Goal: Task Accomplishment & Management: Complete application form

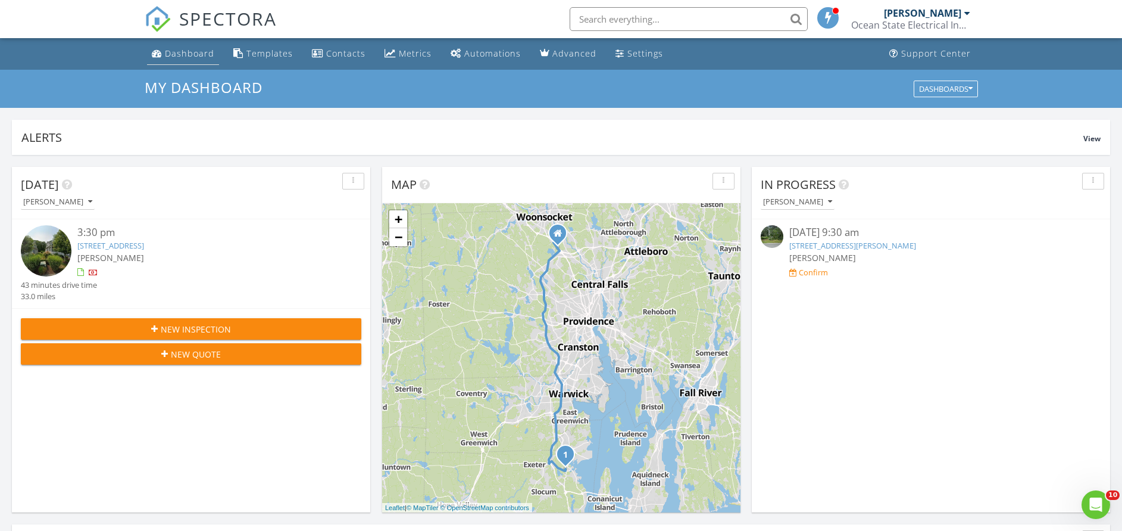
click at [191, 57] on div "Dashboard" at bounding box center [189, 53] width 49 height 11
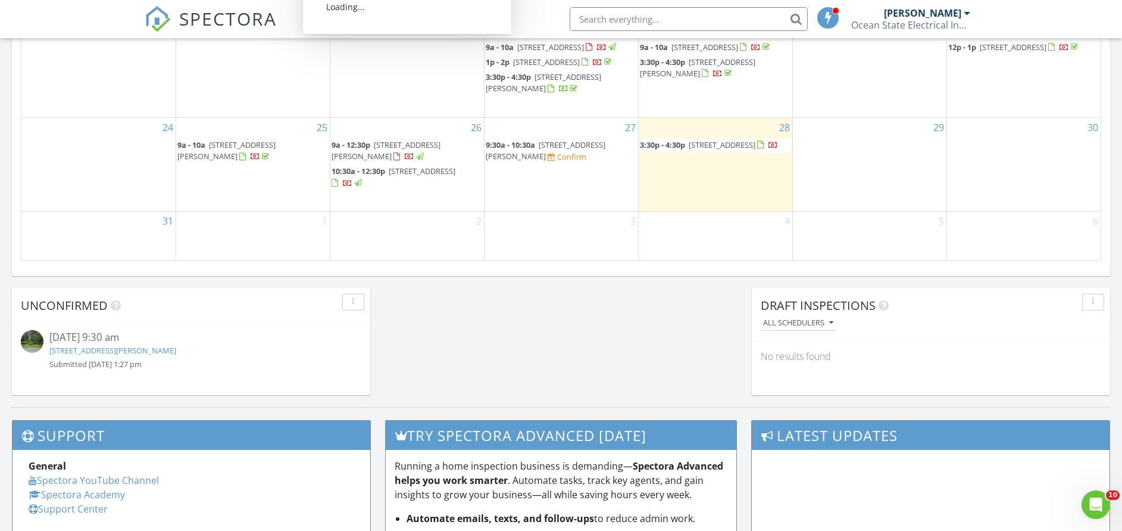
scroll to position [804, 0]
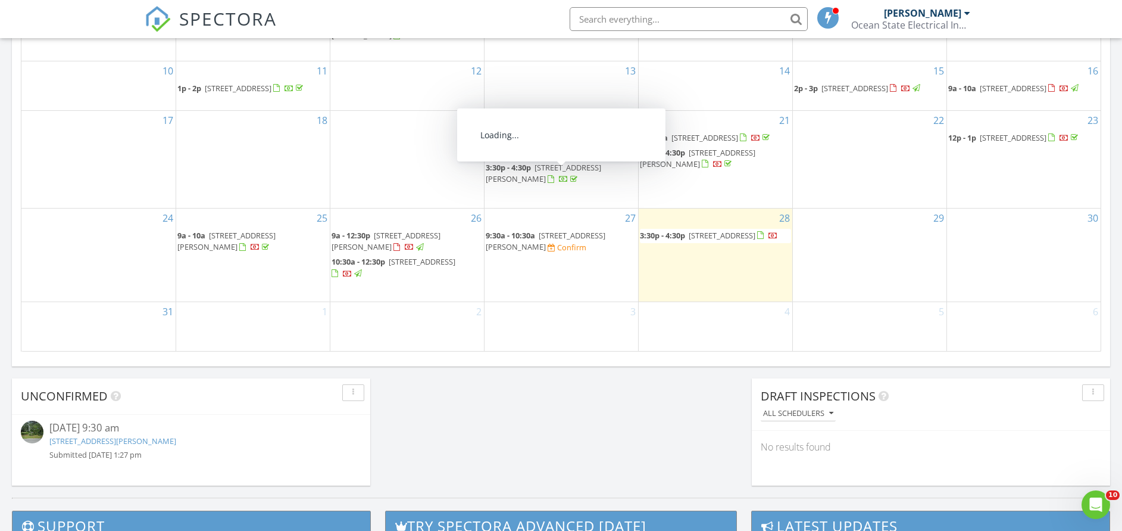
scroll to position [715, 0]
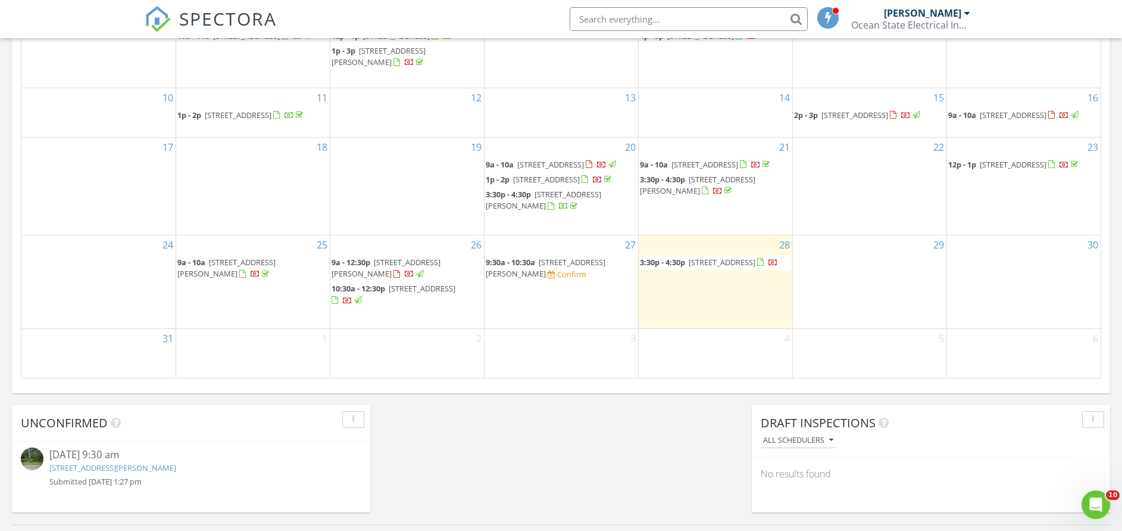
click at [193, 14] on span "SPECTORA" at bounding box center [228, 18] width 98 height 25
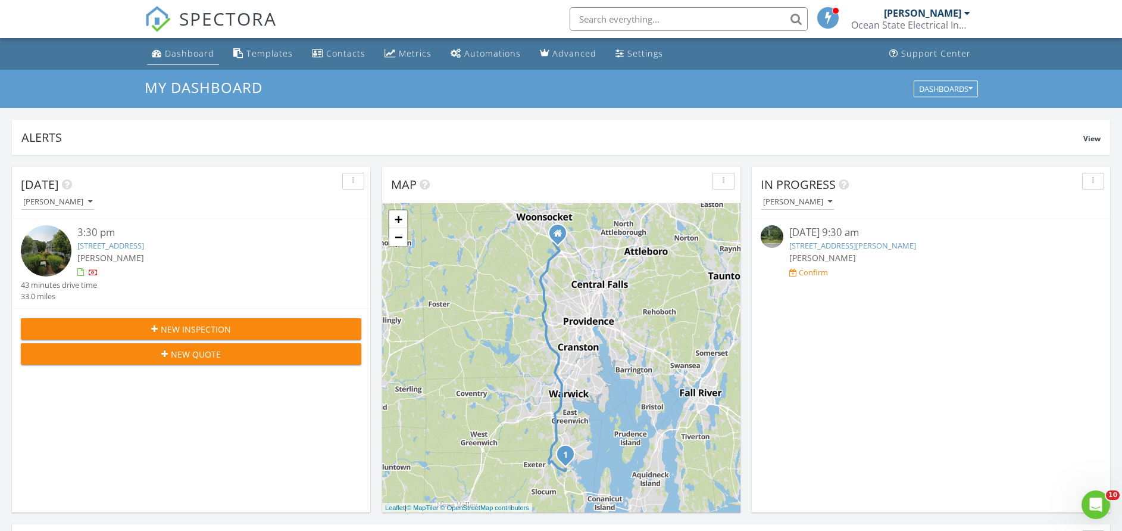
click at [169, 48] on div "Dashboard" at bounding box center [189, 53] width 49 height 11
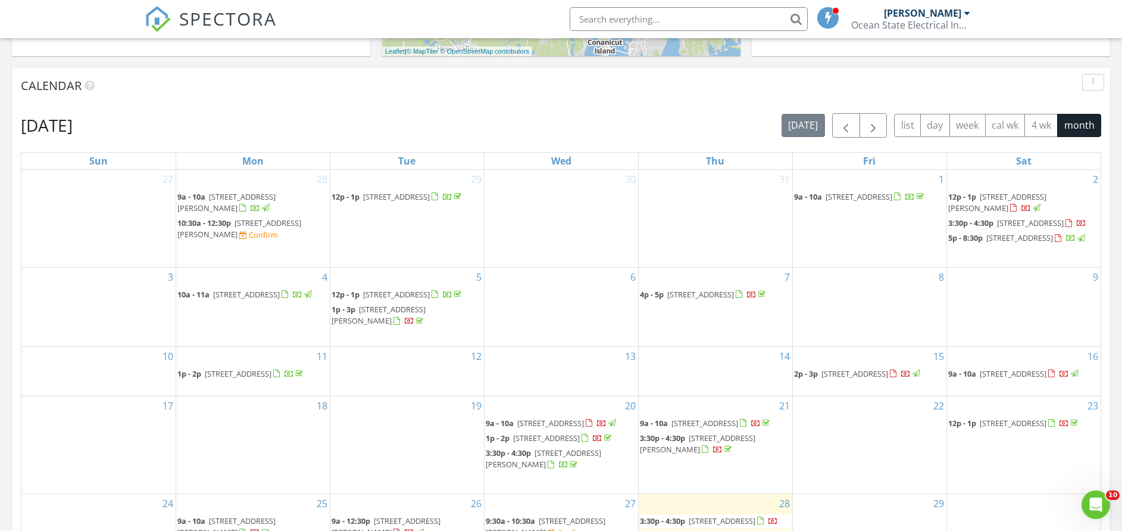
scroll to position [625, 0]
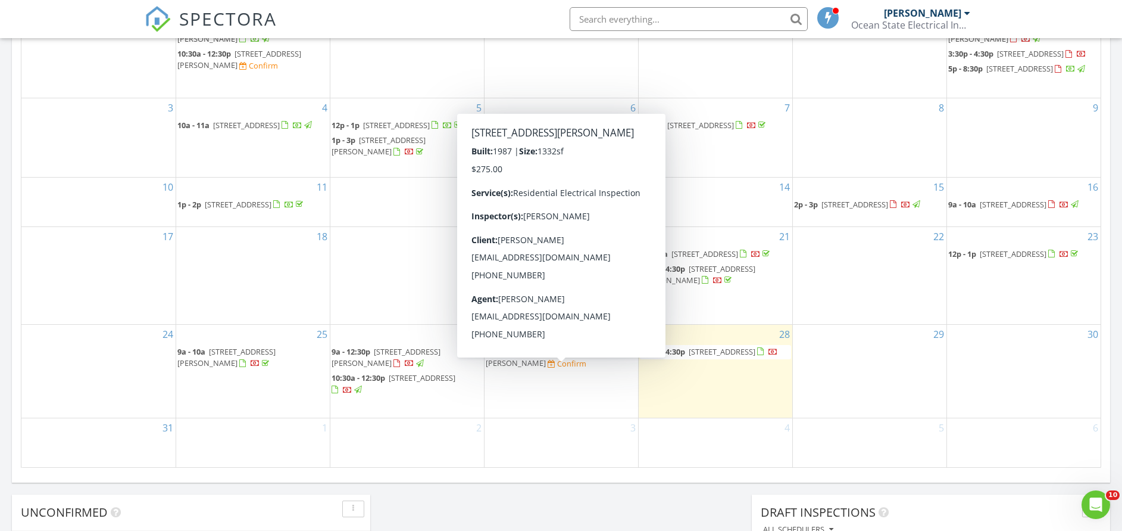
drag, startPoint x: 464, startPoint y: 385, endPoint x: 557, endPoint y: 379, distance: 93.1
click at [557, 369] on span "9:30a - 10:30a 246 Long Hwy, Little Compton 02837 Confirm" at bounding box center [561, 357] width 151 height 23
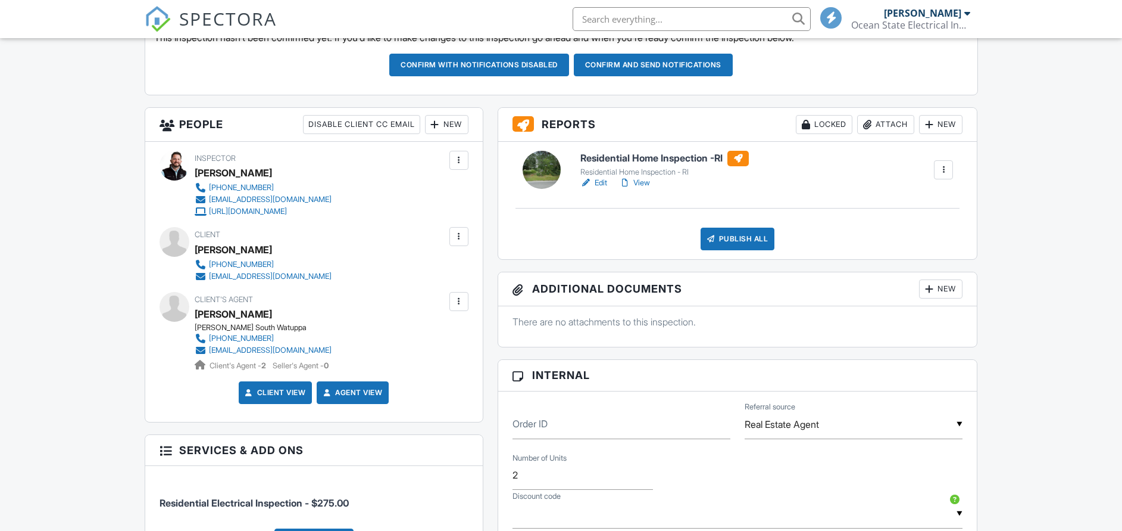
click at [604, 182] on link "Edit" at bounding box center [594, 183] width 27 height 12
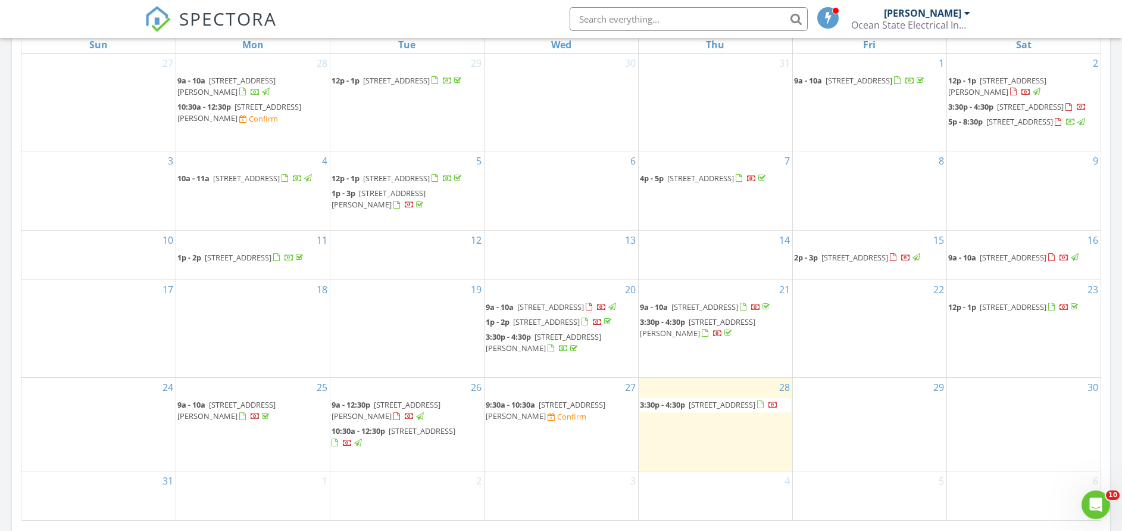
scroll to position [715, 0]
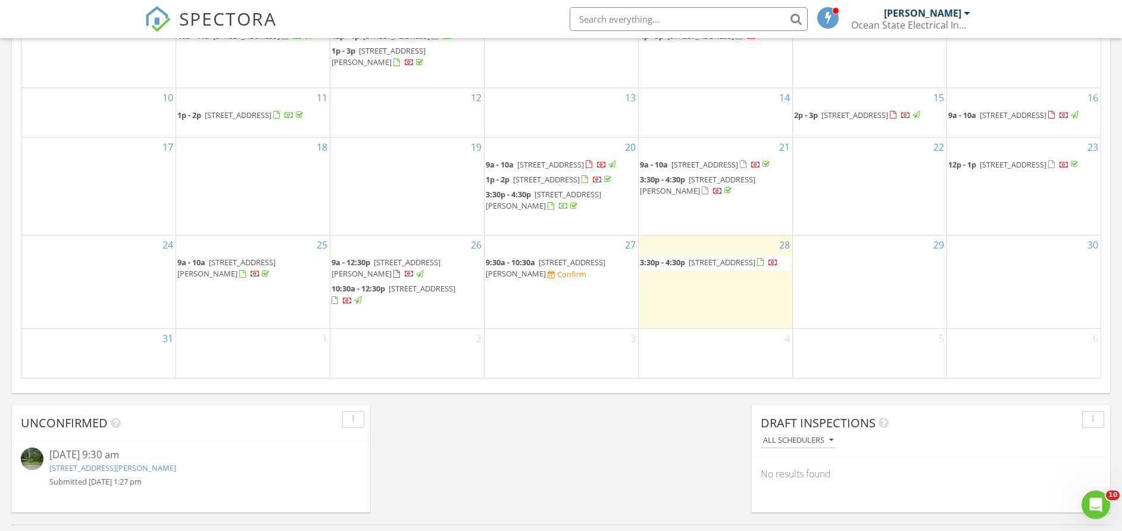
click at [553, 279] on span "246 Long Hwy, Little Compton 02837" at bounding box center [546, 268] width 120 height 22
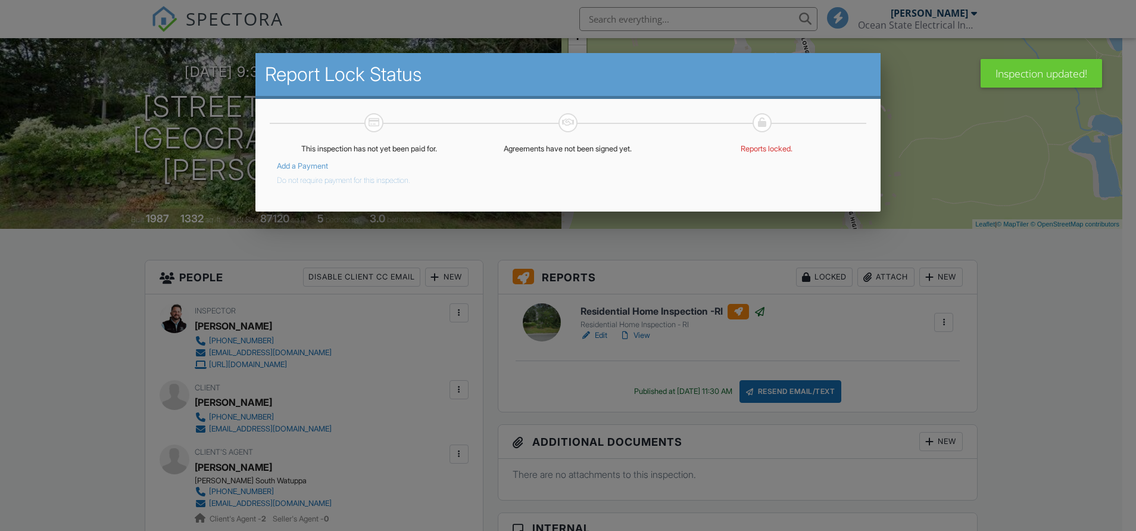
click at [331, 176] on button "Do not require payment for this inspection." at bounding box center [343, 178] width 133 height 14
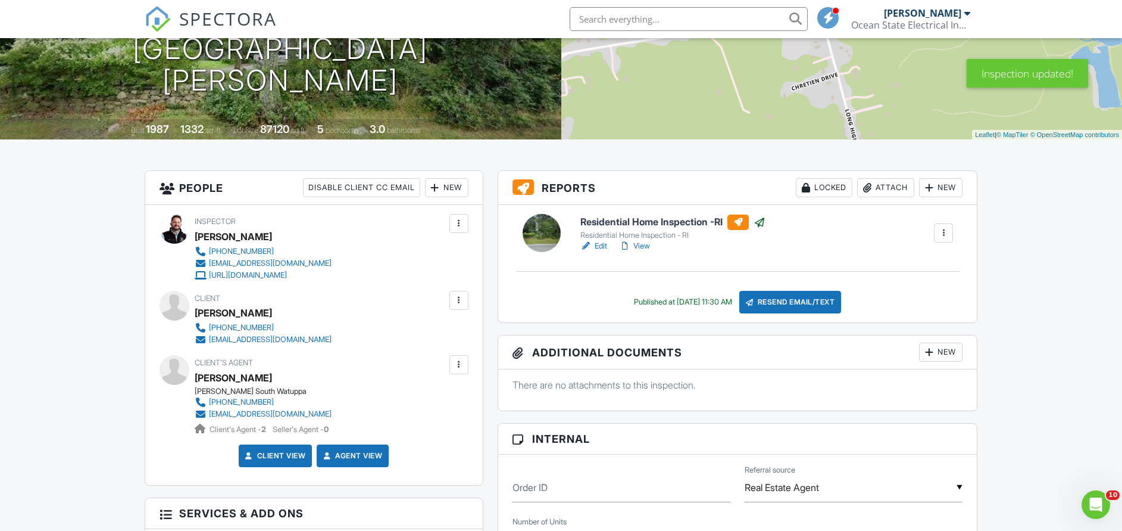
click at [604, 247] on link "Edit" at bounding box center [594, 246] width 27 height 12
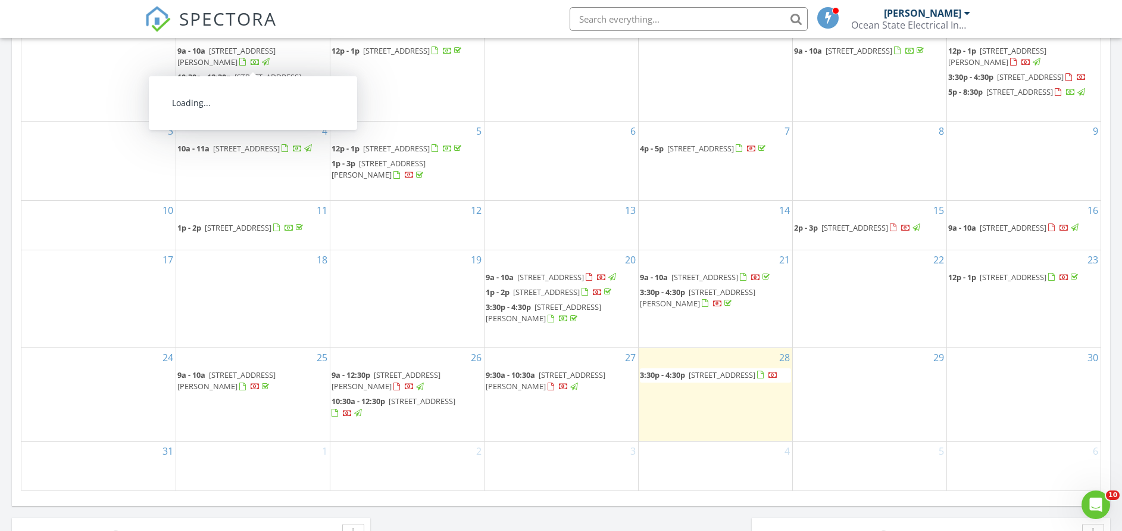
scroll to position [715, 0]
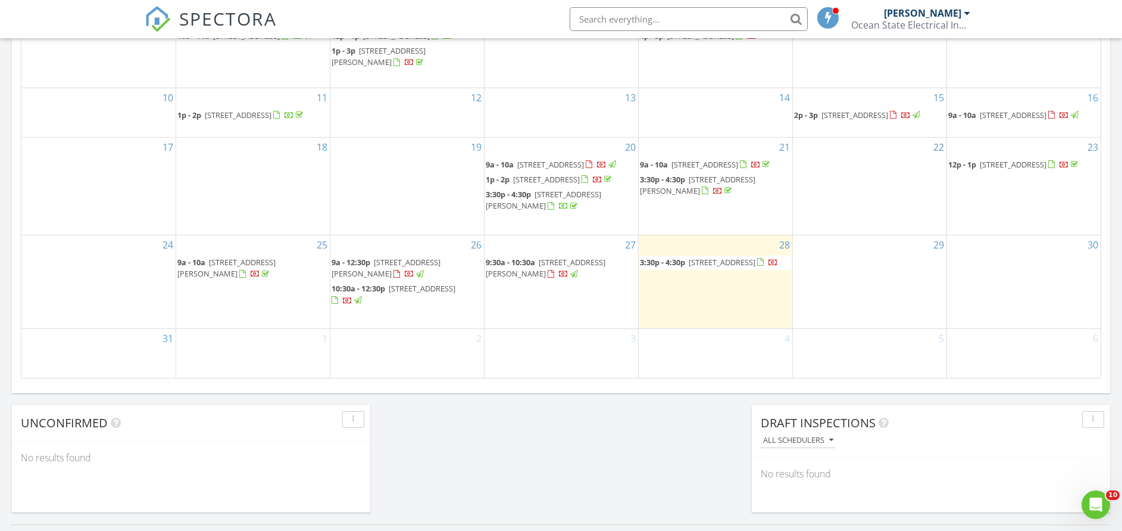
click at [662, 314] on div "28 3:30p - 4:30p 204 Wickford Ct 31, North Kingstown 02852" at bounding box center [716, 281] width 154 height 93
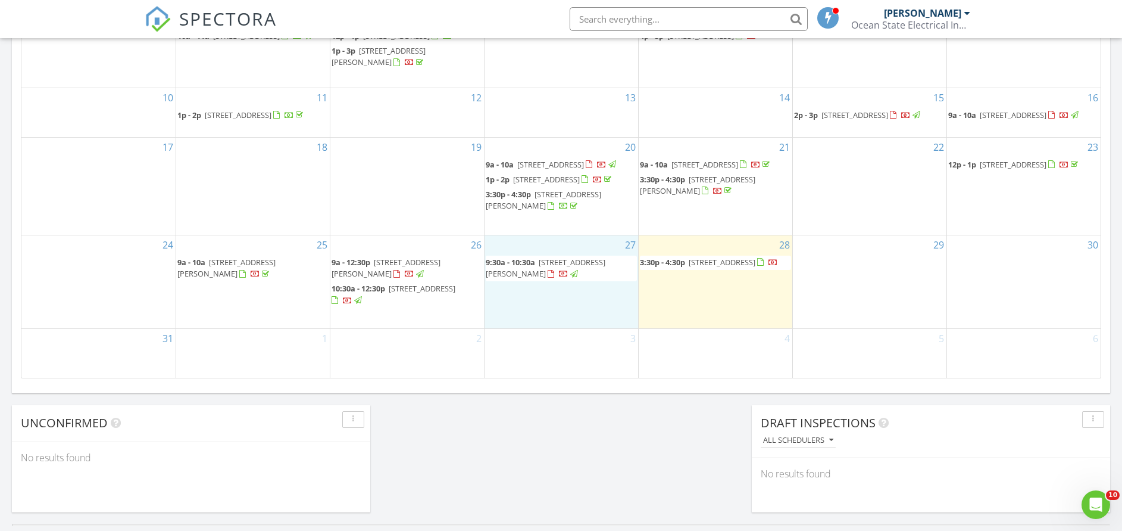
click at [587, 316] on div "27 9:30a - 10:30a 246 Long Hwy, Little Compton 02837" at bounding box center [562, 281] width 154 height 93
click at [572, 269] on link "Inspection" at bounding box center [559, 265] width 61 height 19
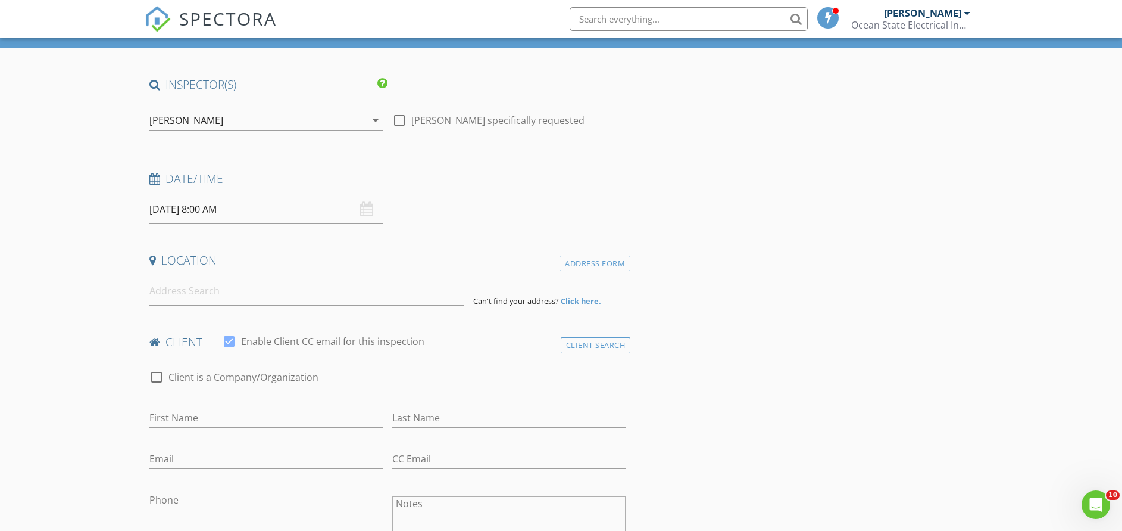
scroll to position [89, 0]
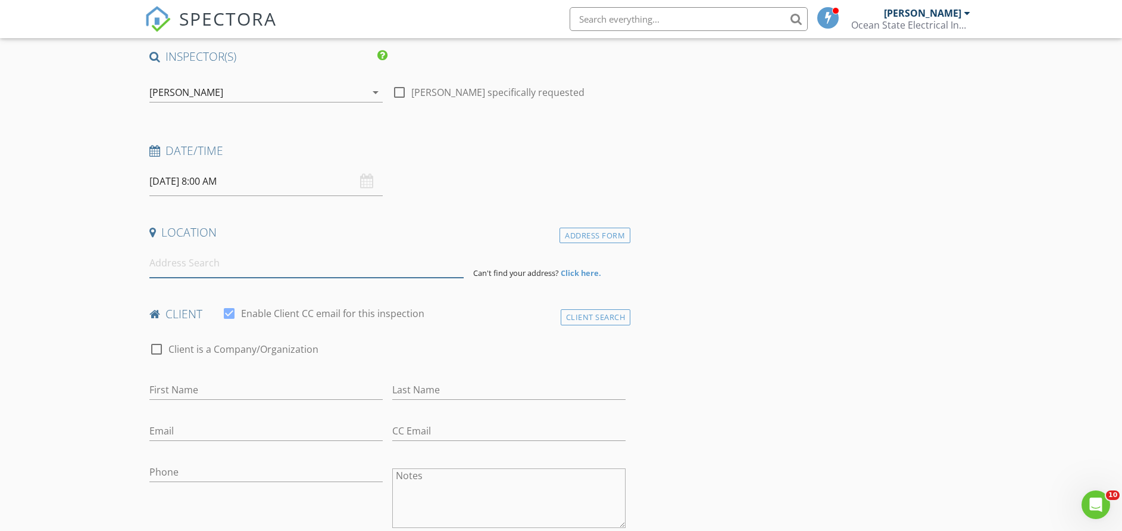
click at [264, 260] on input at bounding box center [306, 262] width 314 height 29
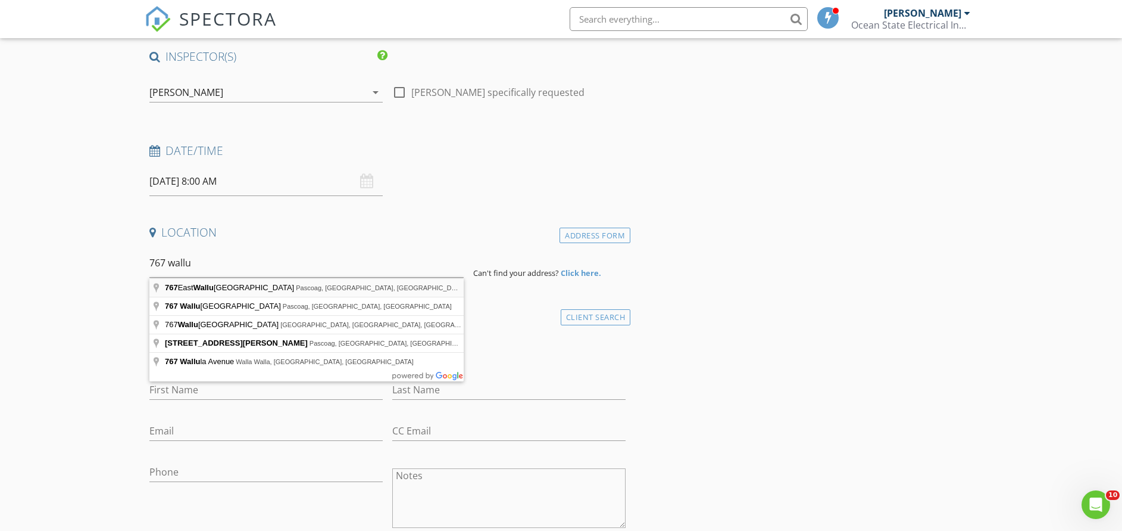
type input "[STREET_ADDRESS][PERSON_NAME]"
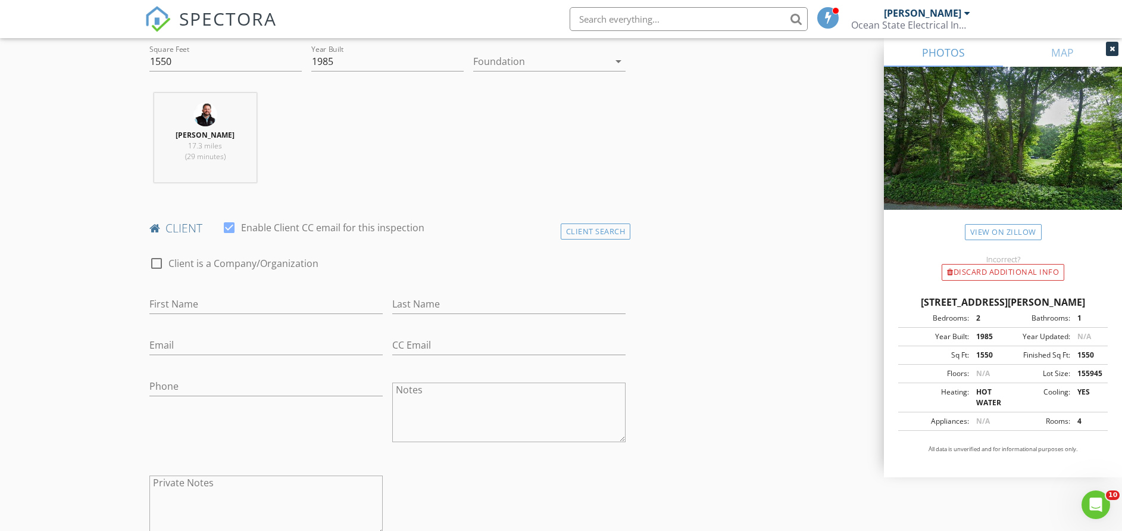
scroll to position [447, 0]
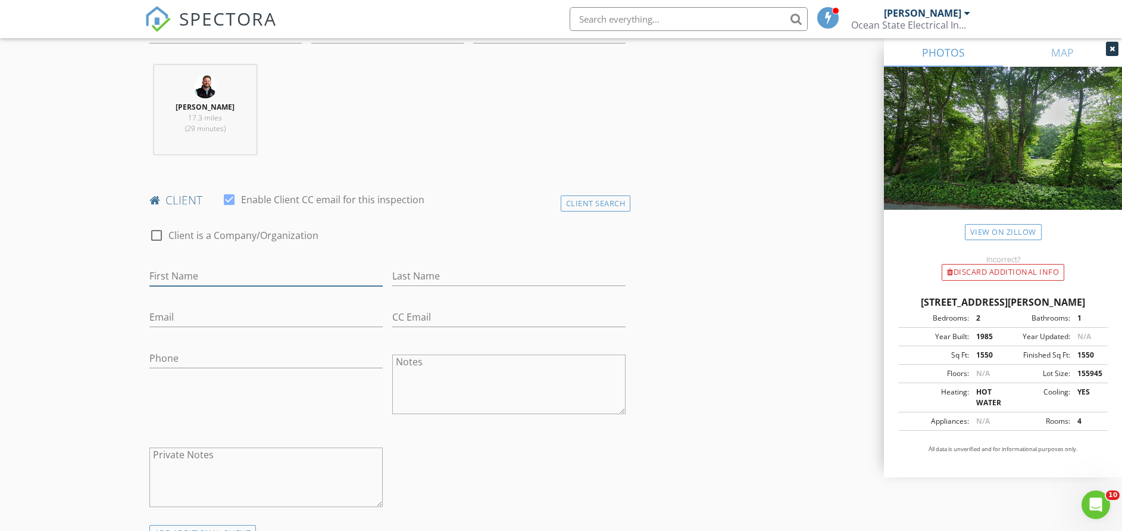
click at [237, 273] on input "First Name" at bounding box center [265, 276] width 233 height 20
click at [307, 273] on input "First Name" at bounding box center [265, 276] width 233 height 20
click at [489, 305] on div "CC Email" at bounding box center [508, 319] width 233 height 39
click at [260, 353] on input "Phone" at bounding box center [265, 358] width 233 height 20
type input "[PHONE_NUMBER]"
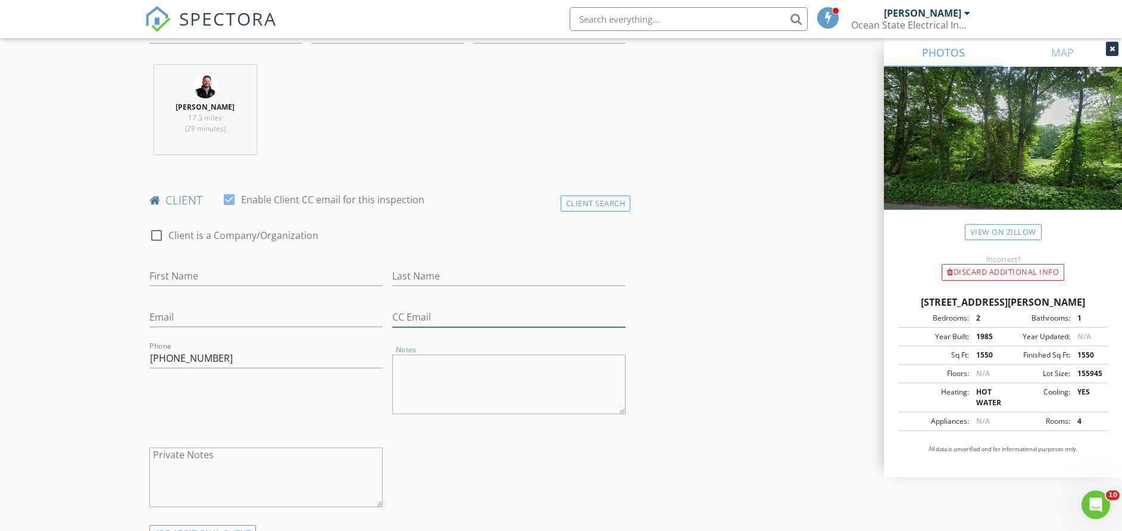
click at [441, 315] on input "CC Email" at bounding box center [508, 317] width 233 height 20
drag, startPoint x: 539, startPoint y: 319, endPoint x: 395, endPoint y: 327, distance: 144.3
click at [395, 327] on input "[EMAIL_ADDRESS][DOMAIN_NAME]" at bounding box center [508, 317] width 233 height 20
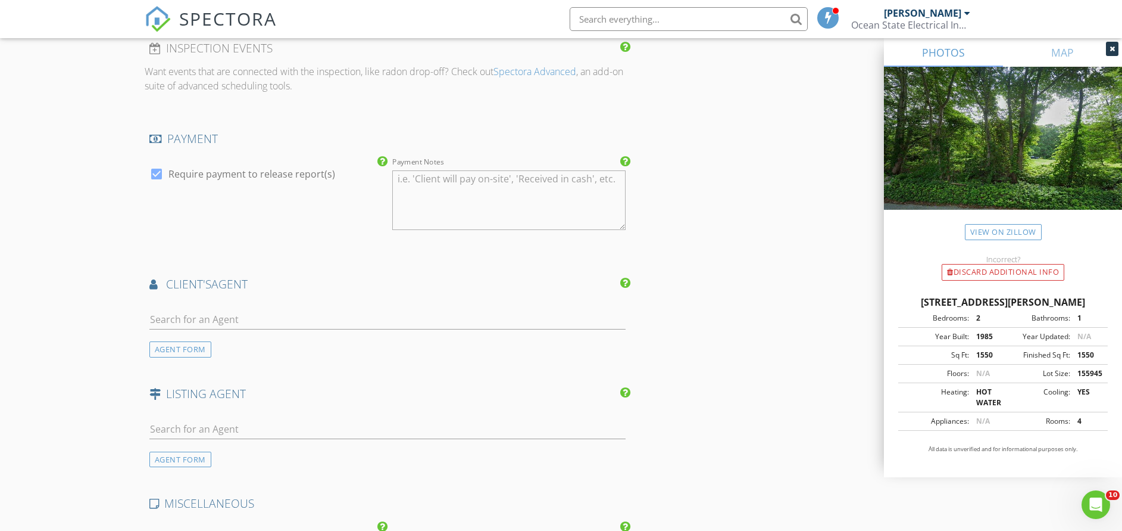
scroll to position [1250, 0]
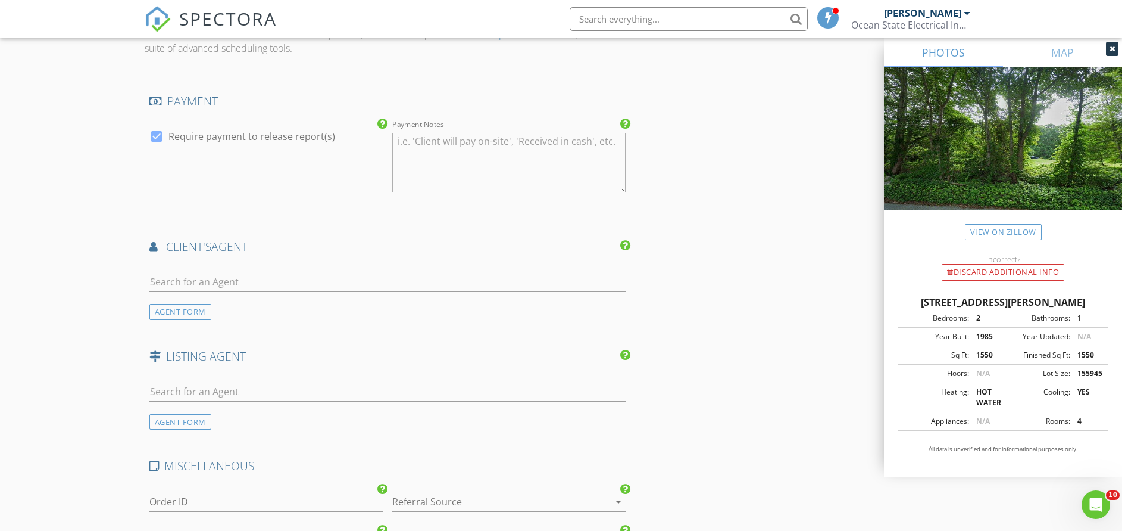
type input "[EMAIL_ADDRESS][DOMAIN_NAME]"
click at [219, 280] on input "text" at bounding box center [387, 282] width 477 height 20
click at [170, 307] on div "AGENT FORM" at bounding box center [180, 312] width 62 height 16
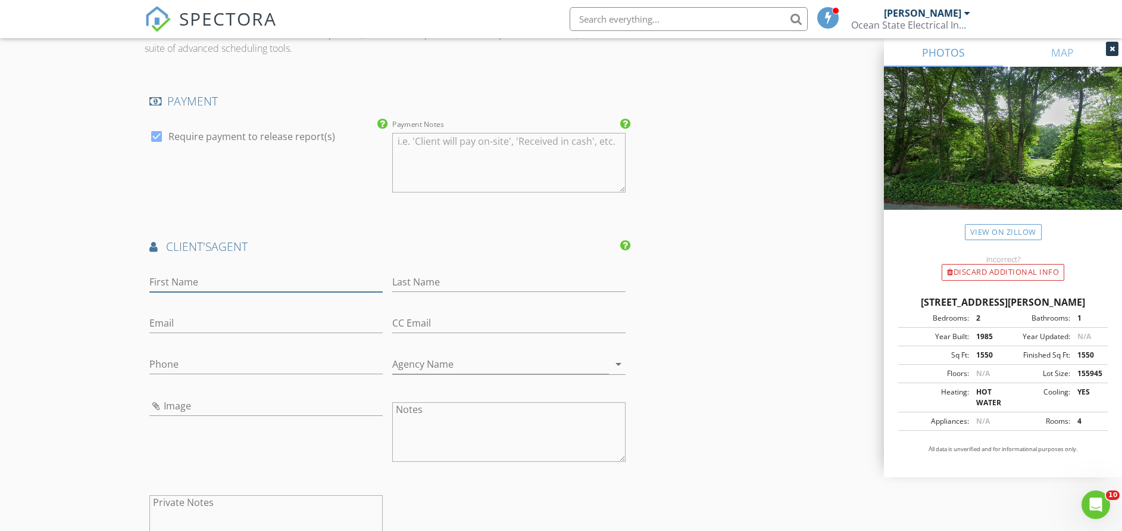
click at [312, 278] on input "First Name" at bounding box center [265, 282] width 233 height 20
type input "MAtt"
type input "Romano"
paste input "mattromanorealty@gmail.com"
type input "mattromanorealty@gmail.com"
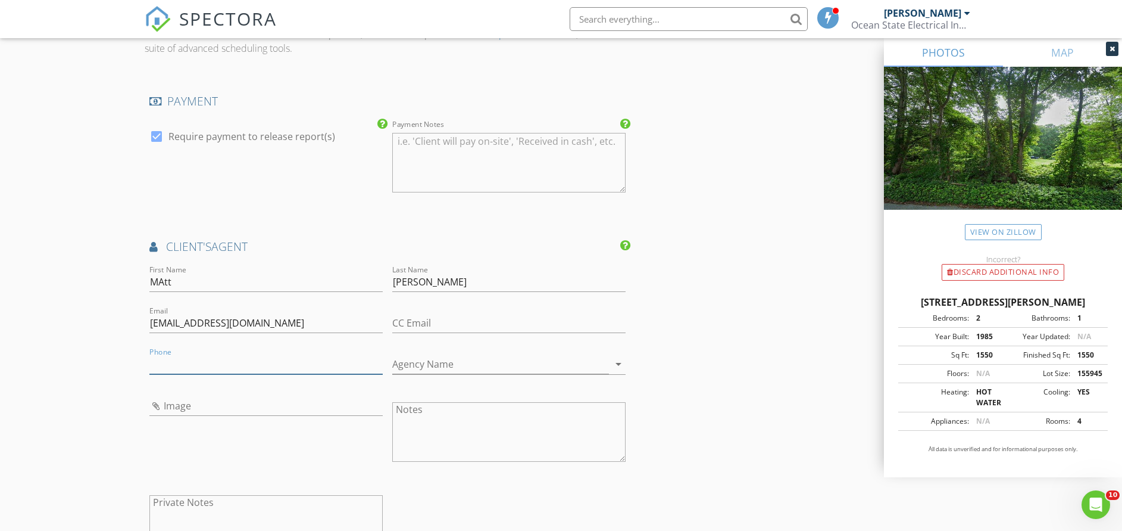
click at [259, 354] on input "Phone" at bounding box center [265, 364] width 233 height 20
type input "401-743-2210"
click at [815, 330] on div "INSPECTOR(S) check_box Alan St Pierre PRIMARY Alan St Pierre arrow_drop_down ch…" at bounding box center [562, 22] width 834 height 2262
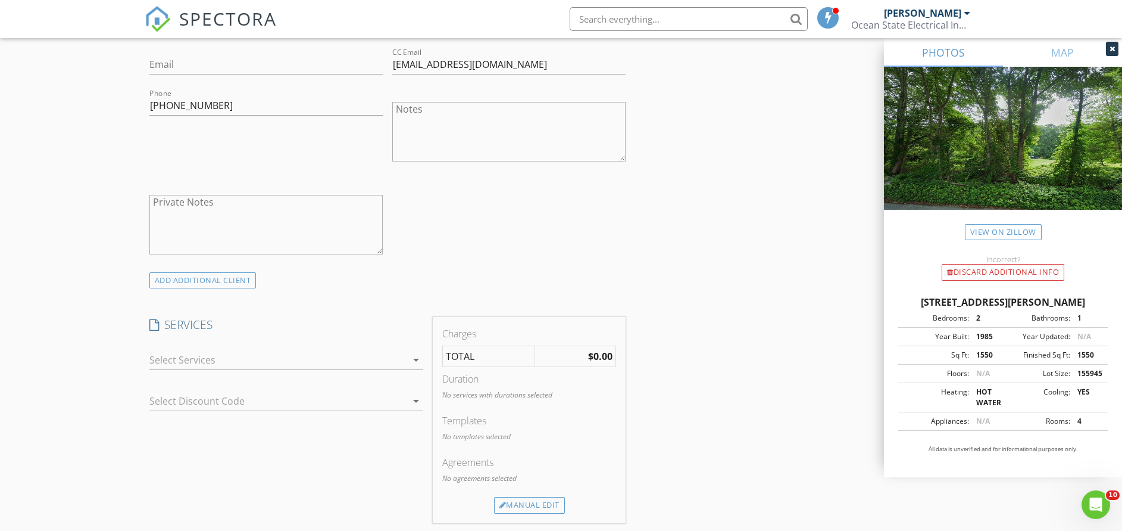
scroll to position [533, 0]
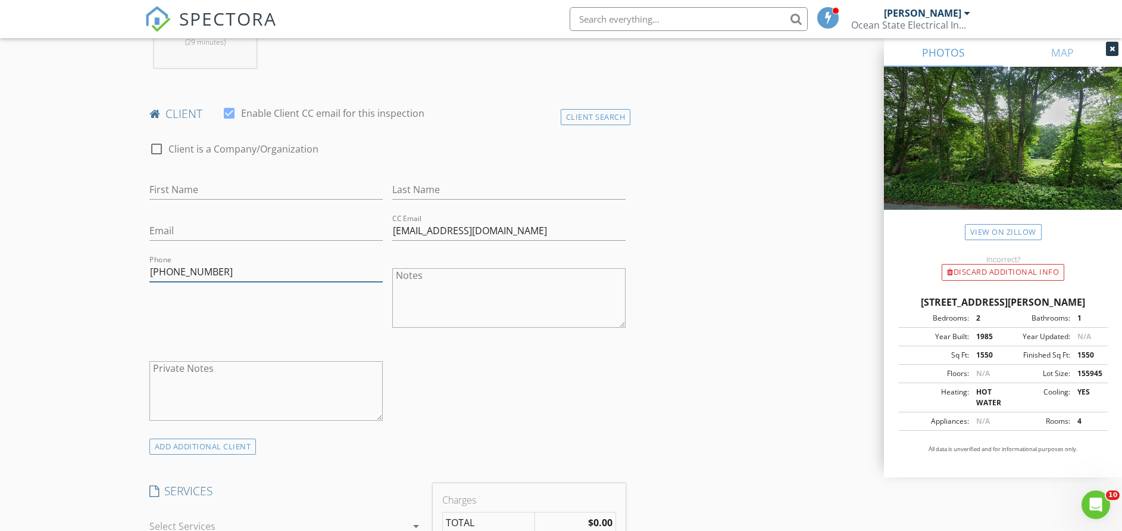
click at [262, 266] on input "401-743-2210" at bounding box center [265, 272] width 233 height 20
drag, startPoint x: 262, startPoint y: 266, endPoint x: 40, endPoint y: 248, distance: 222.2
drag, startPoint x: 557, startPoint y: 222, endPoint x: 269, endPoint y: 239, distance: 288.7
click at [269, 239] on div "check_box_outline_blank Client is a Company/Organization First Name Last Name E…" at bounding box center [388, 285] width 486 height 311
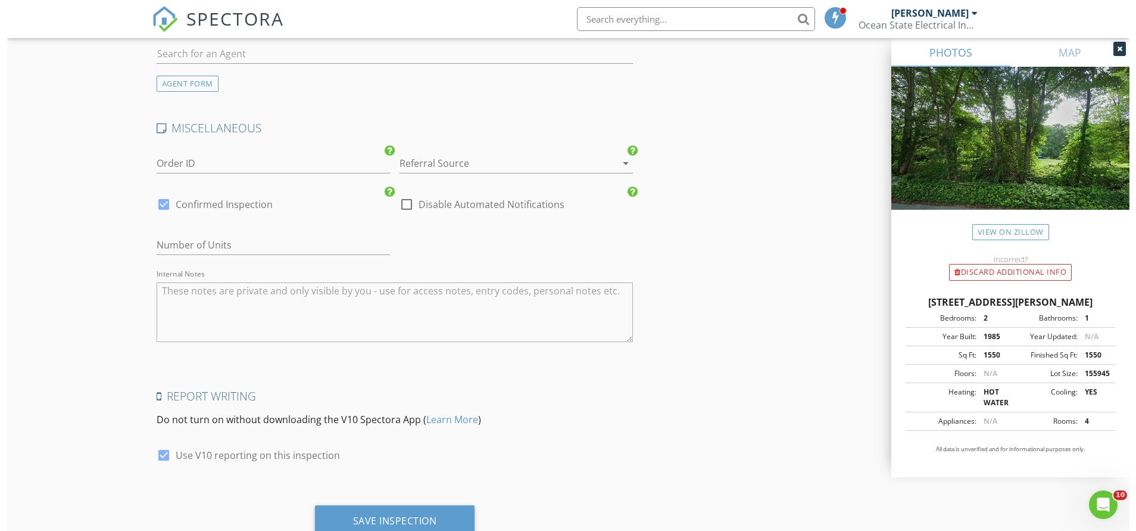
scroll to position [1898, 0]
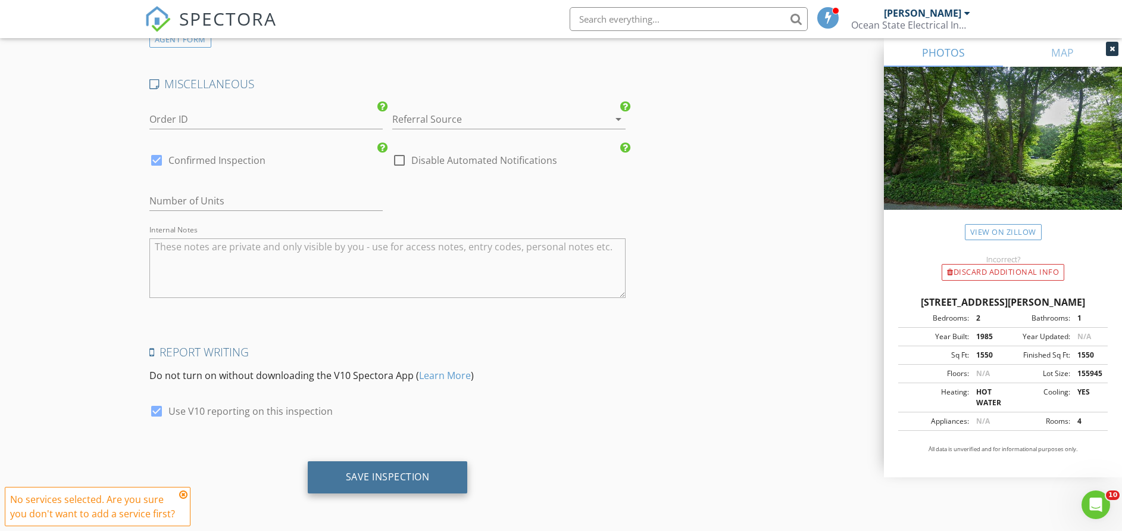
click at [442, 476] on div "Save Inspection" at bounding box center [388, 477] width 160 height 32
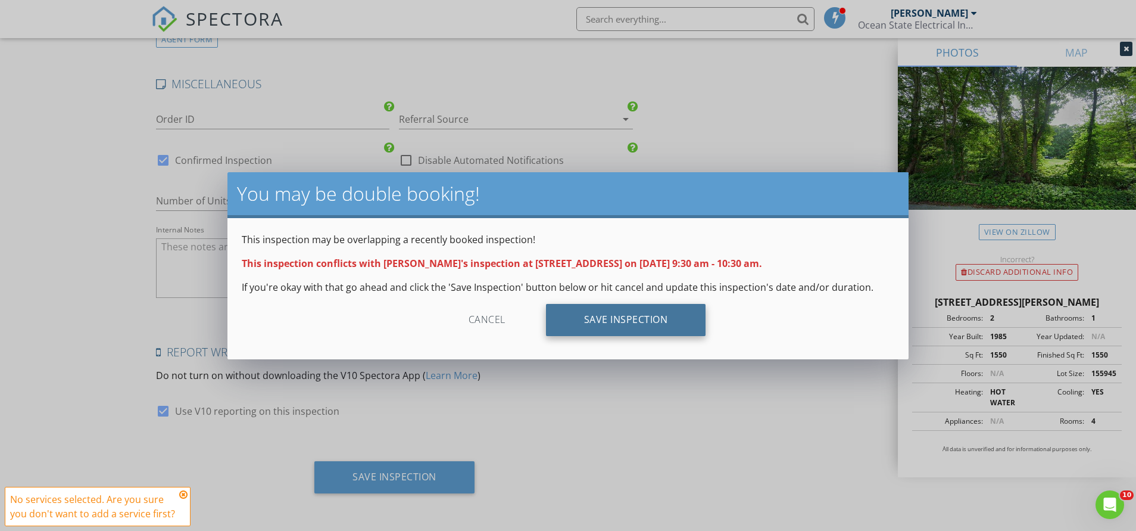
click at [573, 325] on div "Save Inspection" at bounding box center [626, 320] width 160 height 32
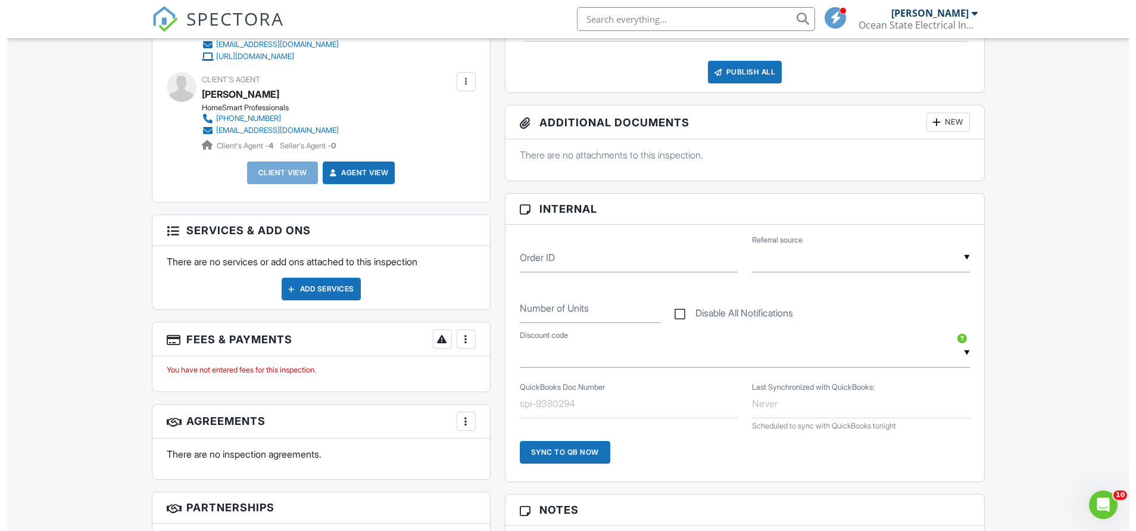
scroll to position [447, 0]
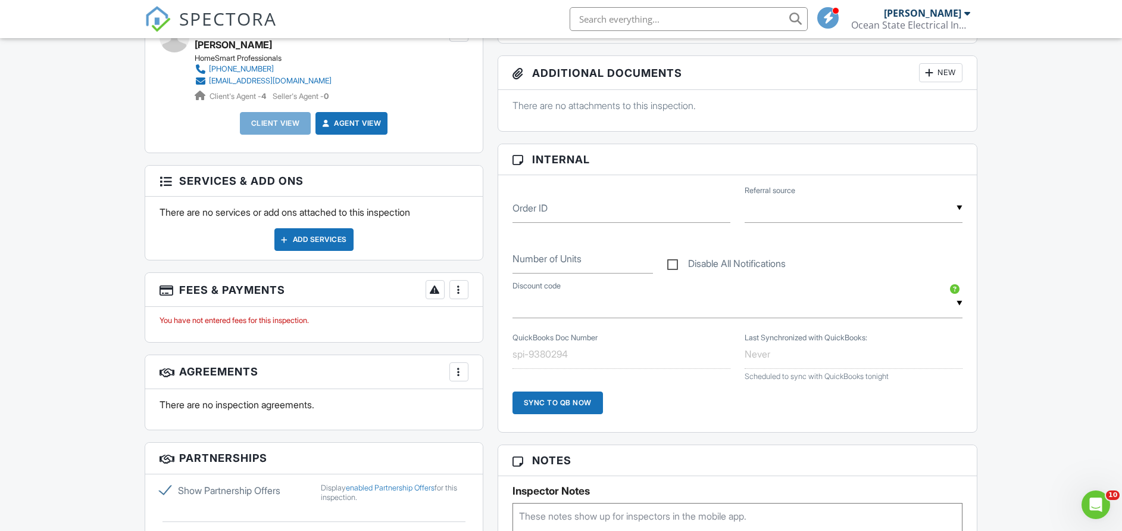
click at [333, 242] on div "Add Services" at bounding box center [313, 239] width 79 height 23
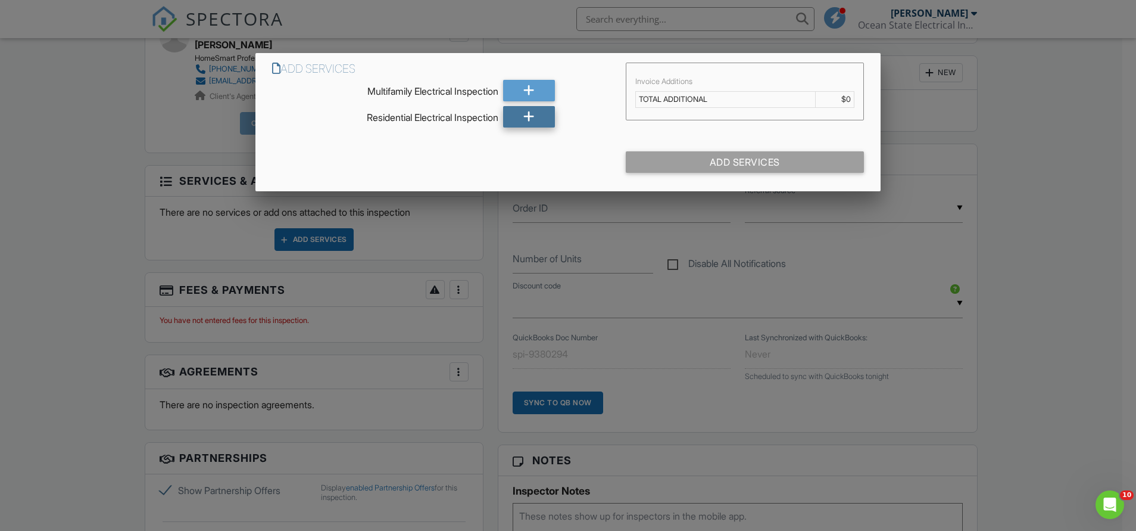
click at [533, 111] on icon at bounding box center [528, 116] width 11 height 21
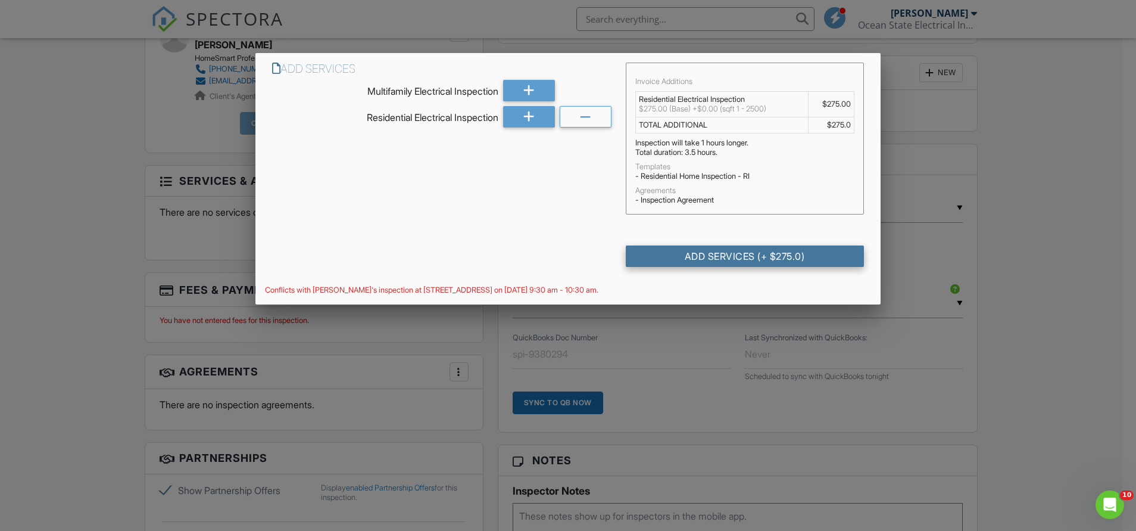
click at [744, 263] on div "Add Services (+ $275.0)" at bounding box center [745, 255] width 238 height 21
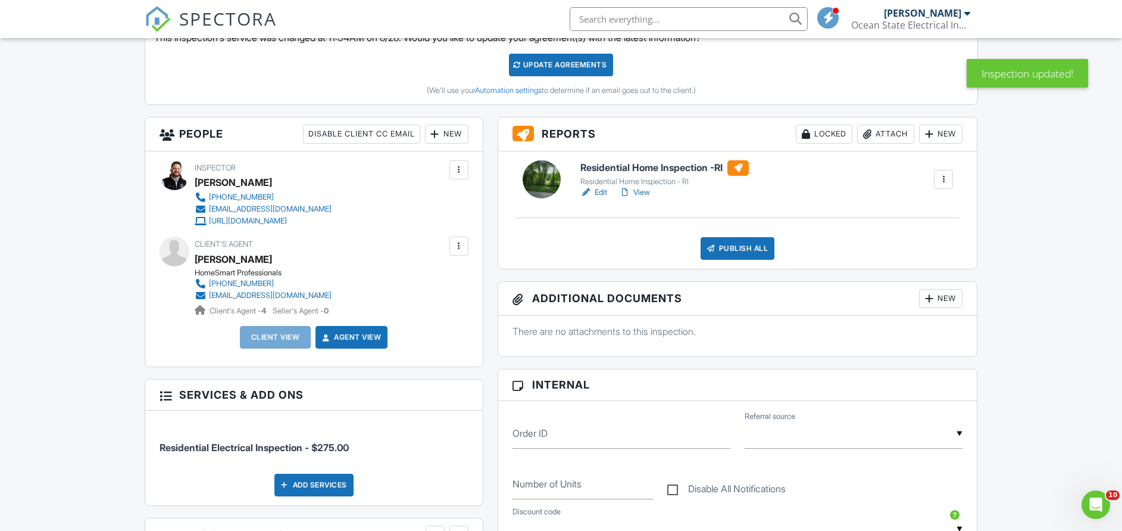
click at [598, 192] on link "Edit" at bounding box center [594, 192] width 27 height 12
